Goal: Task Accomplishment & Management: Use online tool/utility

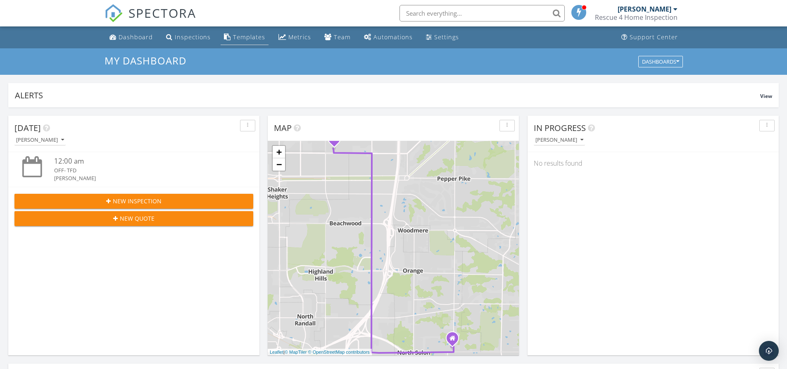
click at [245, 36] on div "Templates" at bounding box center [249, 37] width 32 height 8
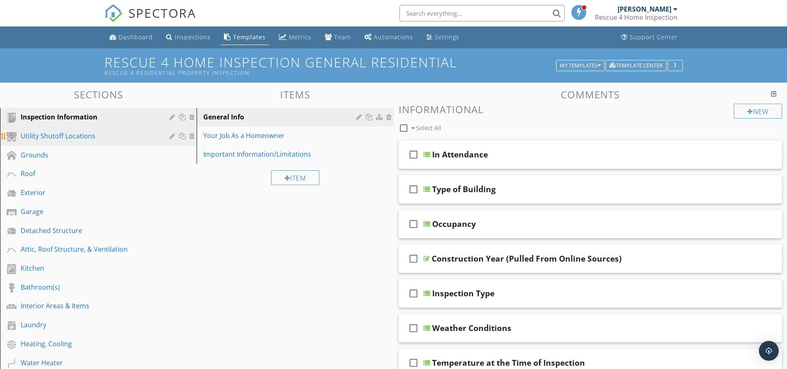
click at [59, 136] on div "Utility Shutoff Locations" at bounding box center [89, 136] width 137 height 10
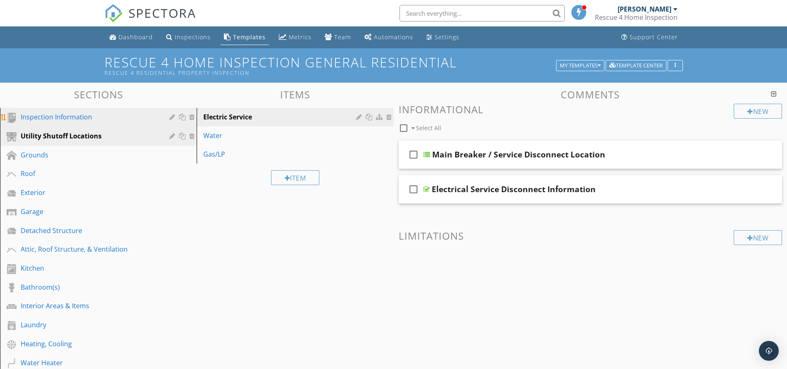
click at [95, 119] on div "Inspection Information" at bounding box center [89, 117] width 137 height 10
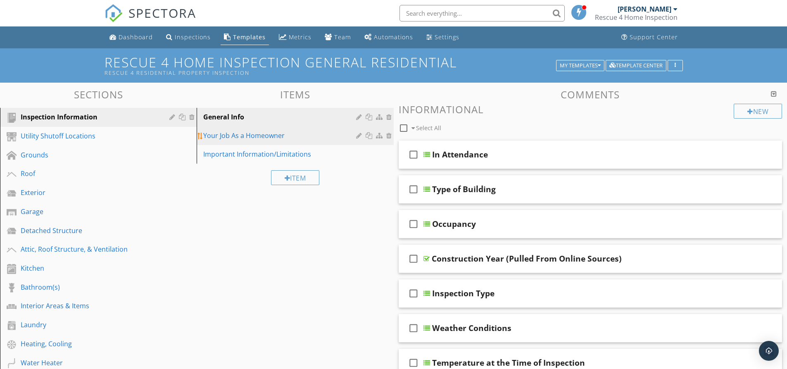
click at [266, 135] on div "Your Job As a Homeowner" at bounding box center [280, 136] width 155 height 10
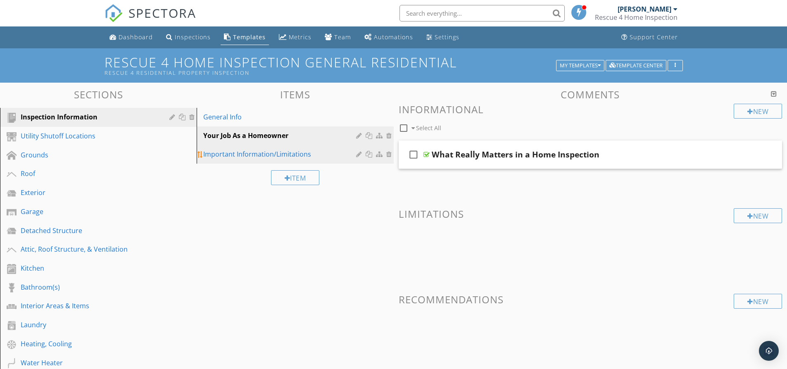
click at [261, 152] on div "Important Information/Limitations" at bounding box center [280, 154] width 155 height 10
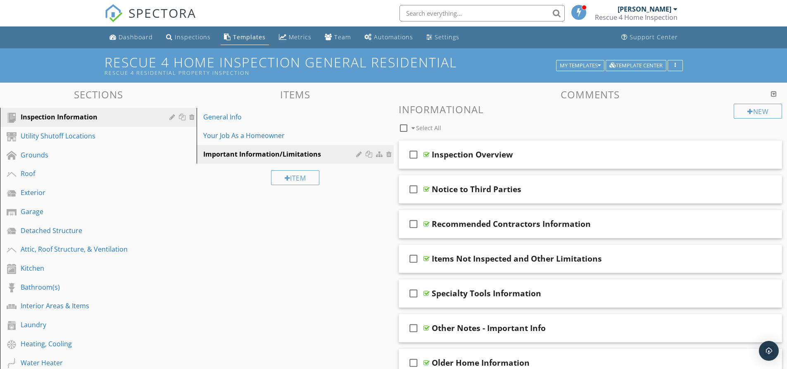
click at [255, 38] on div "Templates" at bounding box center [249, 37] width 33 height 8
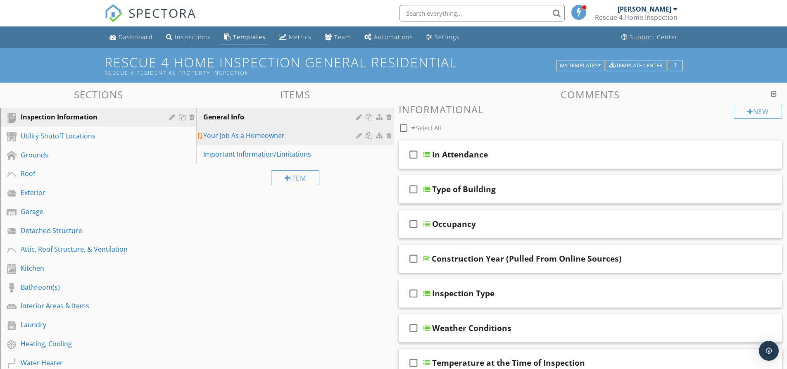
click at [271, 141] on link "Your Job As a Homeowner" at bounding box center [296, 135] width 194 height 18
